Goal: Navigation & Orientation: Find specific page/section

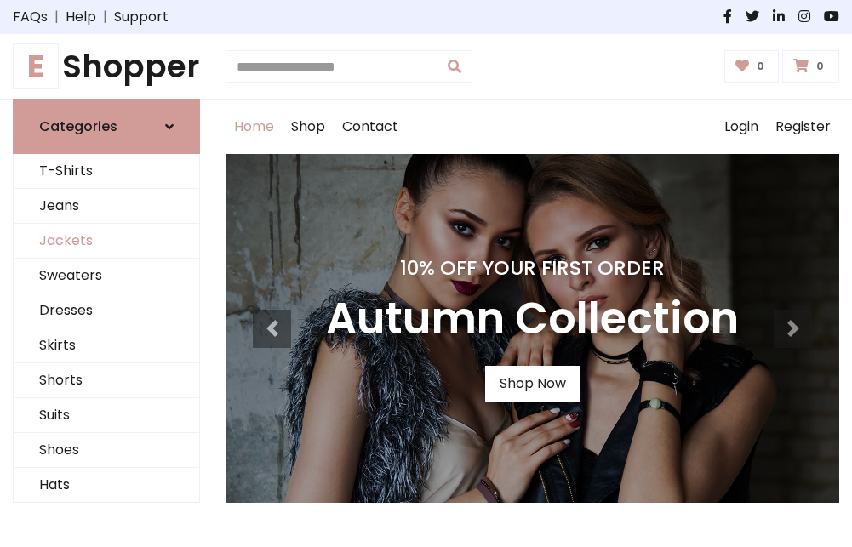
click at [106, 242] on link "Jackets" at bounding box center [107, 241] width 186 height 35
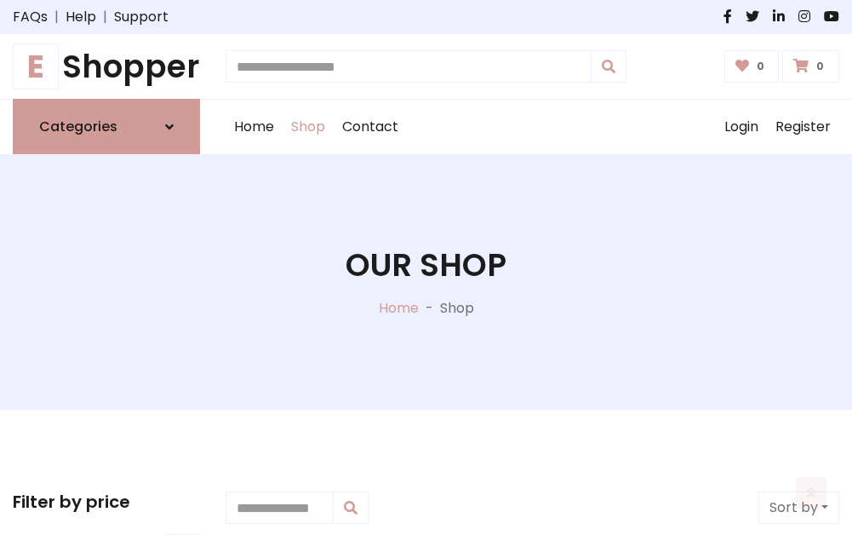
scroll to position [769, 0]
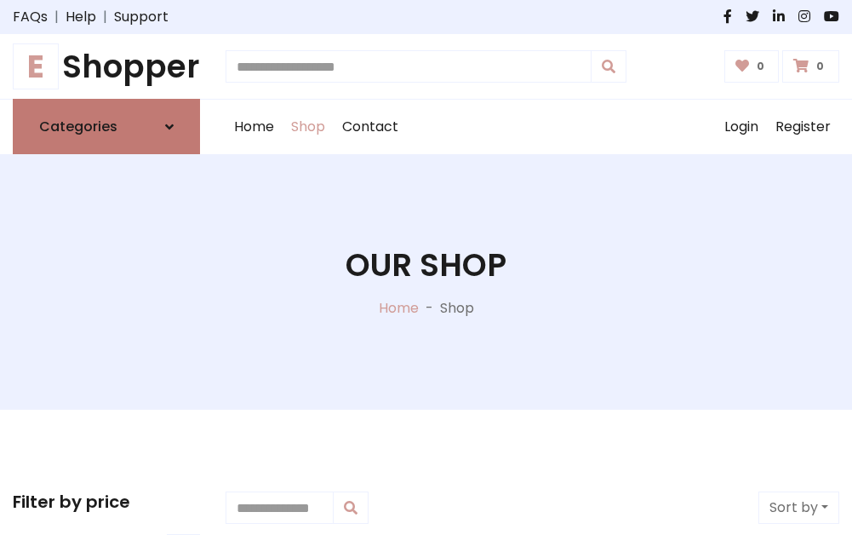
click at [106, 127] on h6 "Categories" at bounding box center [78, 126] width 78 height 16
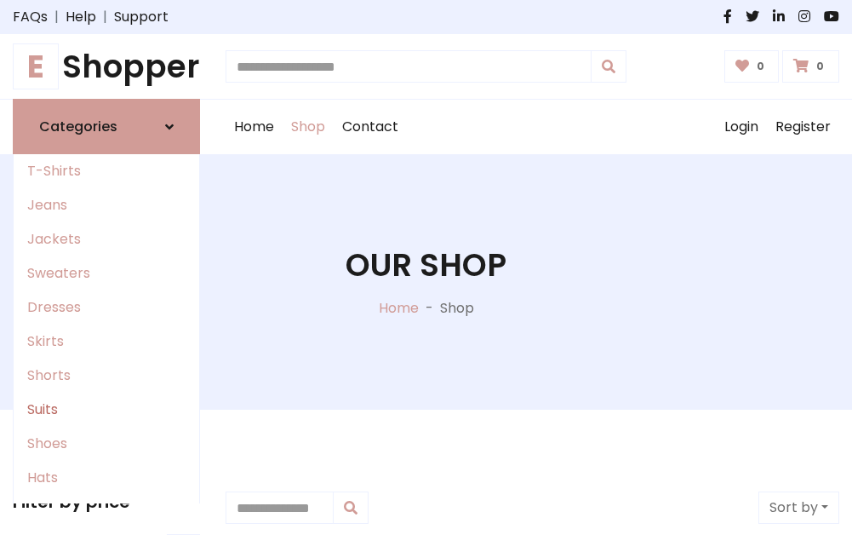
click at [106, 409] on link "Suits" at bounding box center [107, 409] width 186 height 34
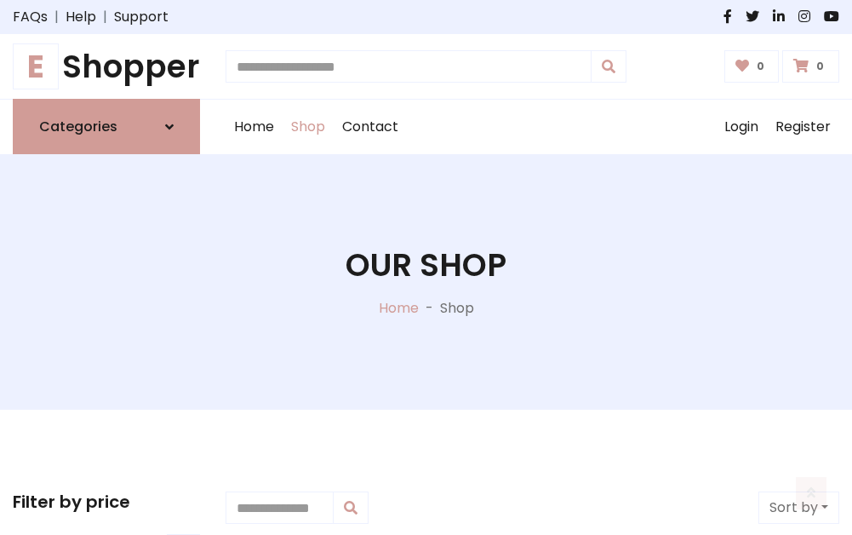
scroll to position [1230, 0]
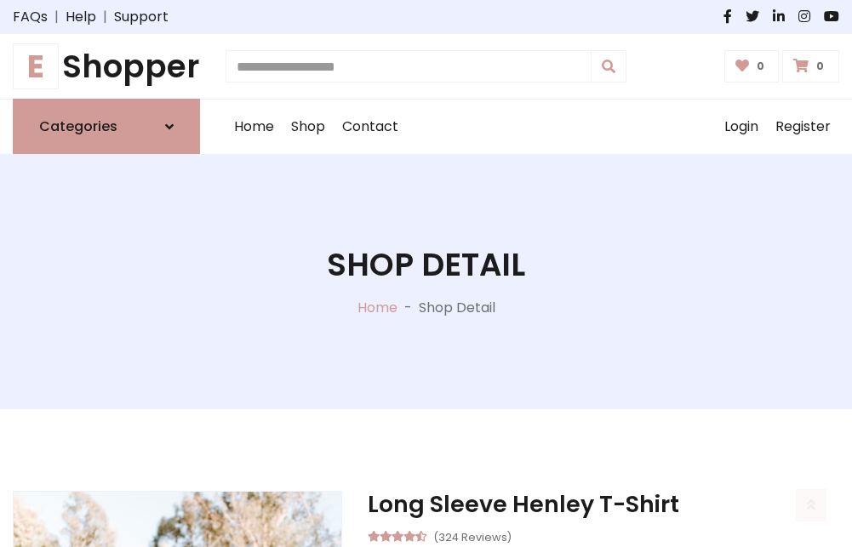
scroll to position [1591, 0]
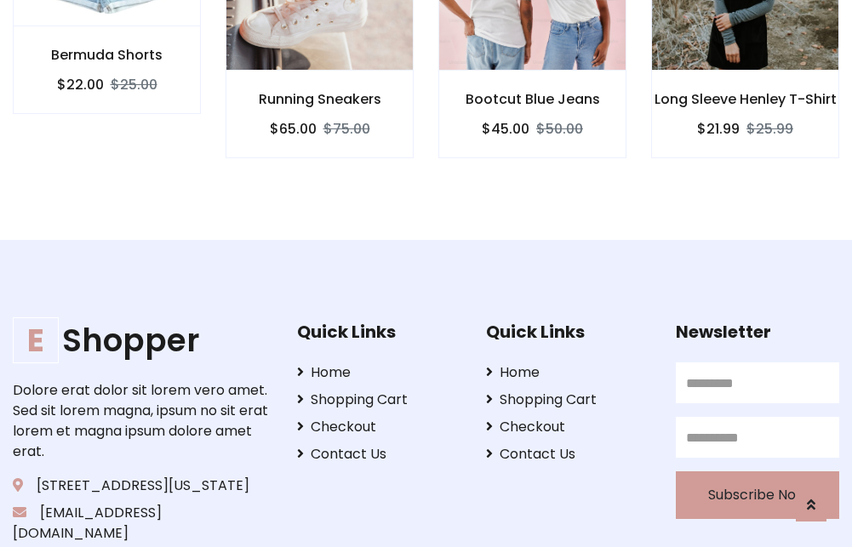
scroll to position [1589, 0]
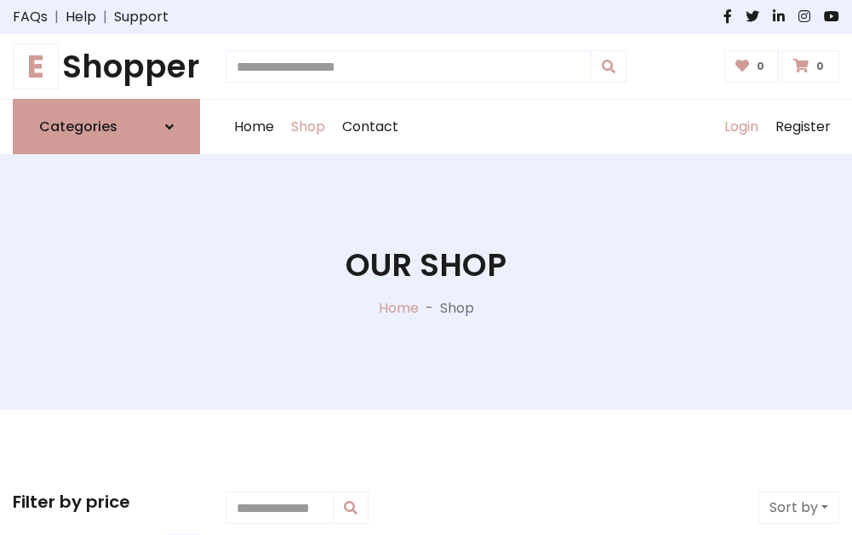
click at [741, 127] on link "Login" at bounding box center [741, 127] width 51 height 54
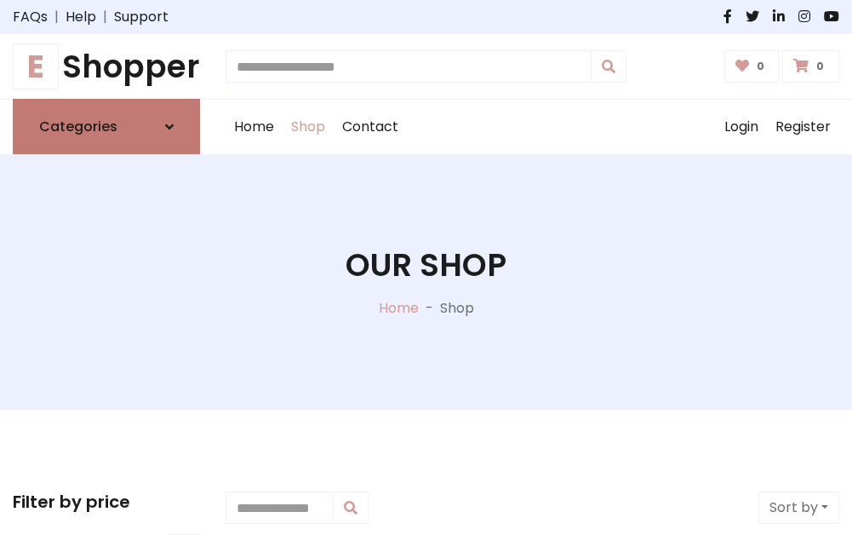
click at [169, 127] on icon at bounding box center [169, 127] width 9 height 14
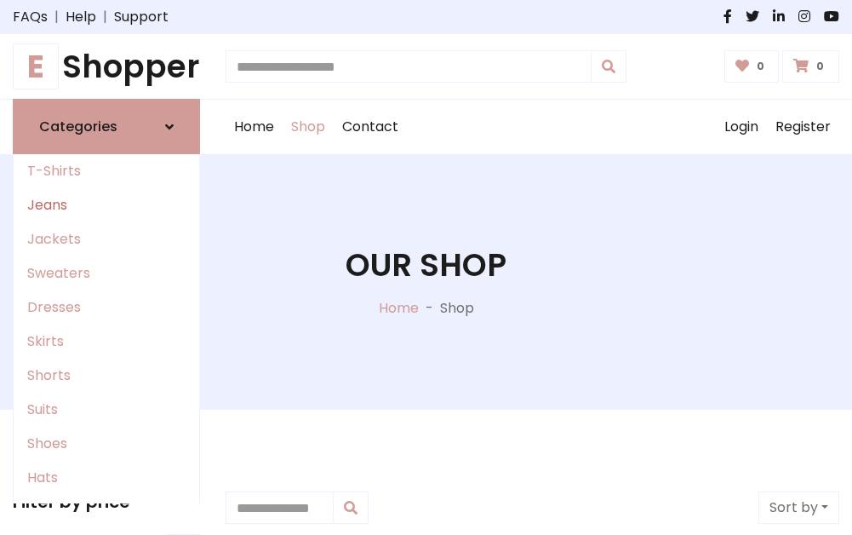
click at [106, 205] on link "Jeans" at bounding box center [107, 205] width 186 height 34
